Goal: Register for event/course

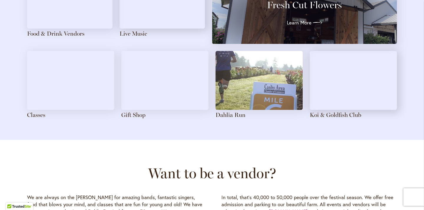
scroll to position [703, 0]
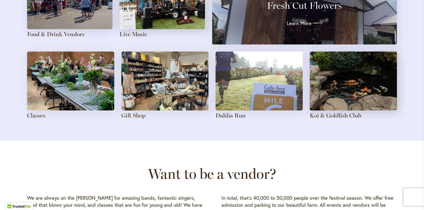
click at [86, 102] on img at bounding box center [70, 81] width 87 height 59
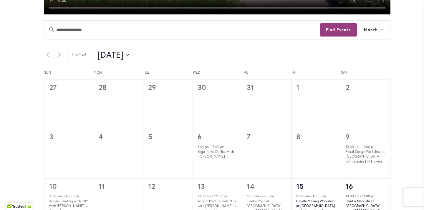
scroll to position [286, 0]
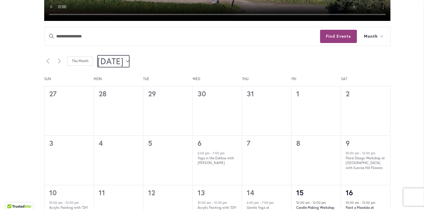
click at [124, 61] on span "[DATE]" at bounding box center [111, 61] width 26 height 12
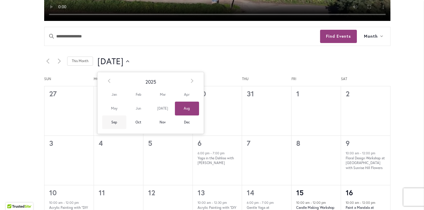
click at [118, 124] on span "Sep" at bounding box center [114, 123] width 24 height 14
type input "********"
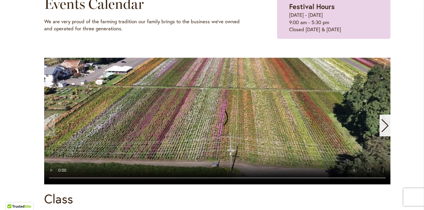
scroll to position [122, 0]
